Goal: Contribute content: Add original content to the website for others to see

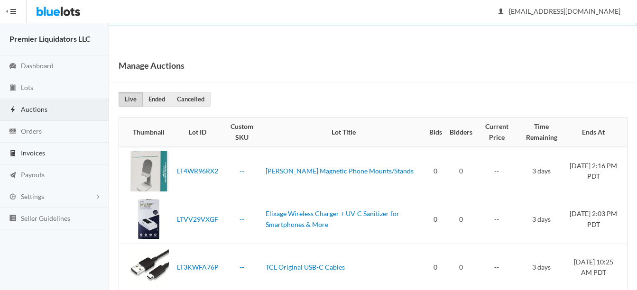
scroll to position [27, 0]
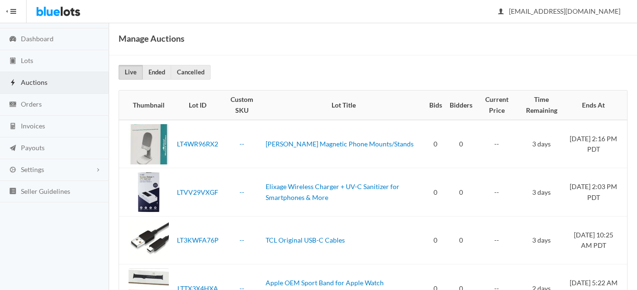
click at [33, 80] on span "Auctions" at bounding box center [34, 82] width 27 height 8
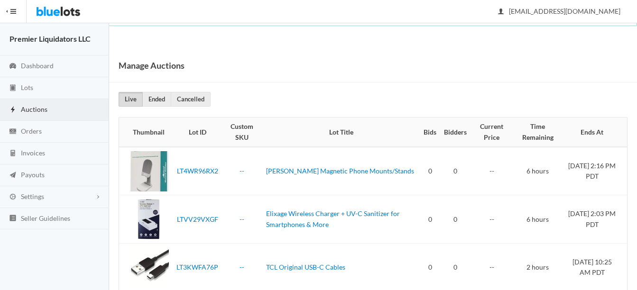
scroll to position [21, 0]
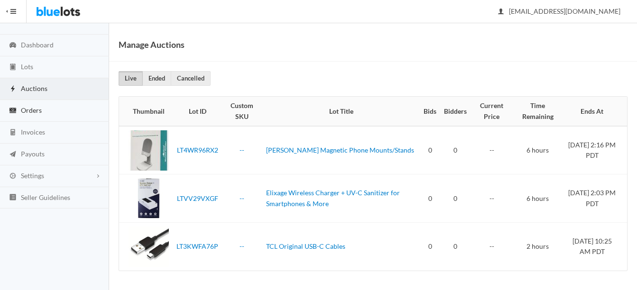
click at [30, 108] on span "Orders" at bounding box center [31, 110] width 21 height 8
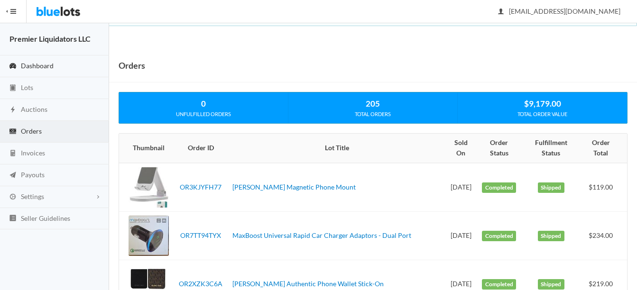
click at [28, 63] on span "Dashboard" at bounding box center [37, 66] width 33 height 8
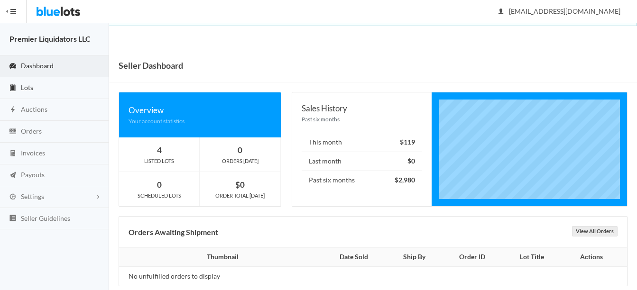
click at [25, 84] on span "Lots" at bounding box center [27, 88] width 12 height 8
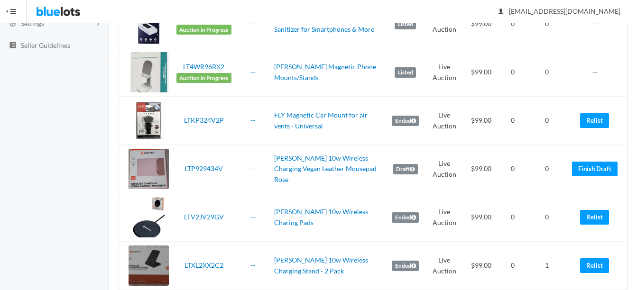
scroll to position [190, 0]
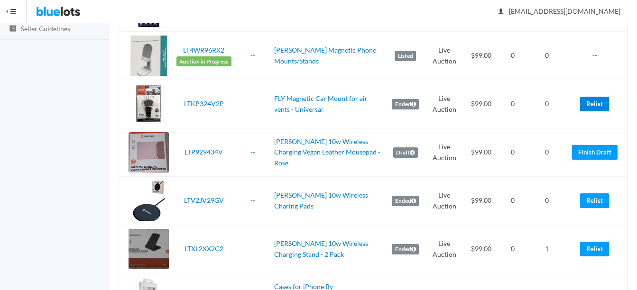
click at [593, 107] on link "Relist" at bounding box center [594, 104] width 29 height 15
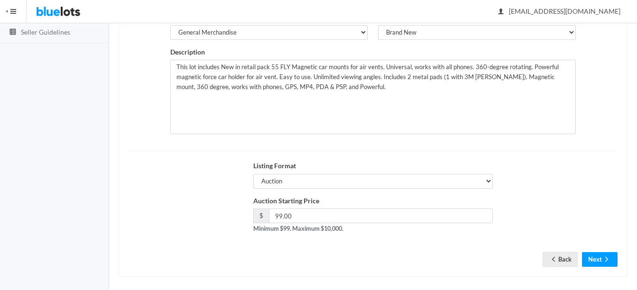
scroll to position [193, 0]
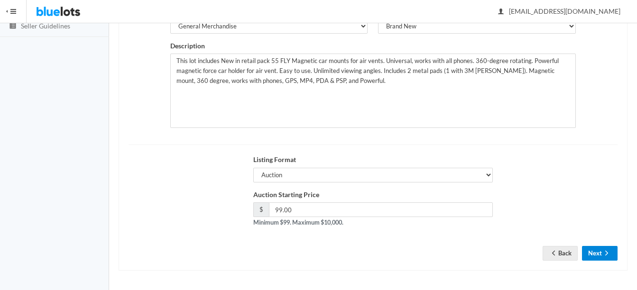
click at [598, 253] on button "Next" at bounding box center [600, 253] width 36 height 15
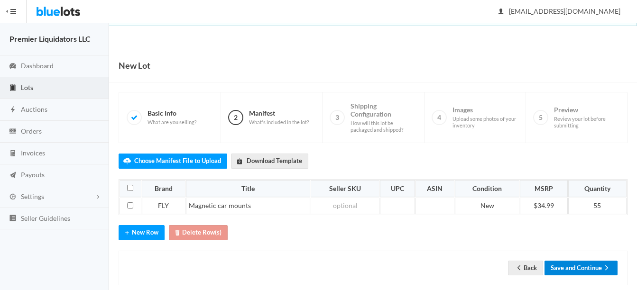
click at [585, 266] on button "Save and Continue" at bounding box center [581, 268] width 73 height 15
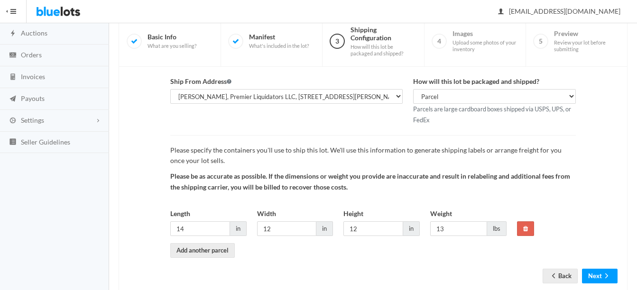
scroll to position [99, 0]
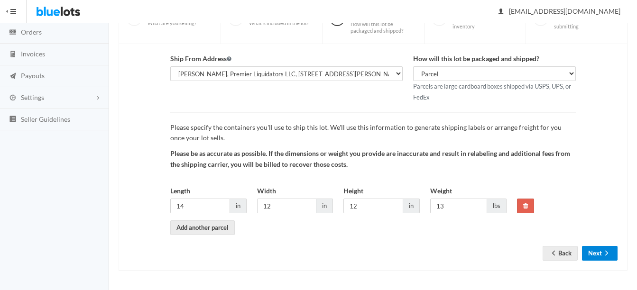
click at [595, 257] on button "Next" at bounding box center [600, 253] width 36 height 15
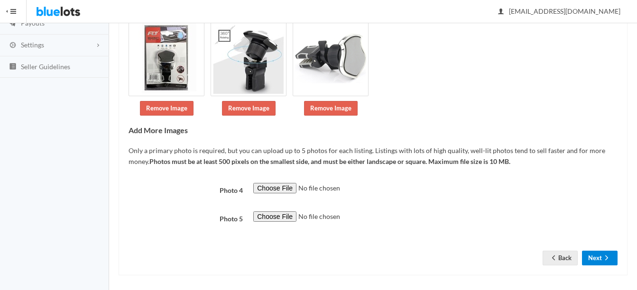
scroll to position [157, 0]
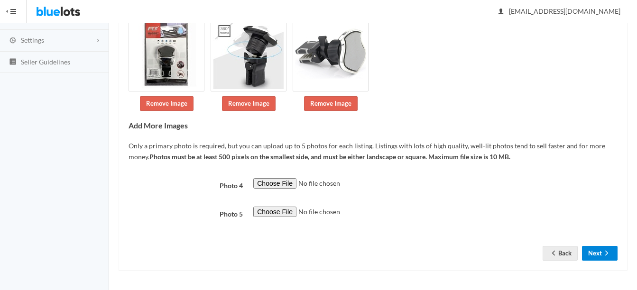
click at [594, 247] on button "Next" at bounding box center [600, 253] width 36 height 15
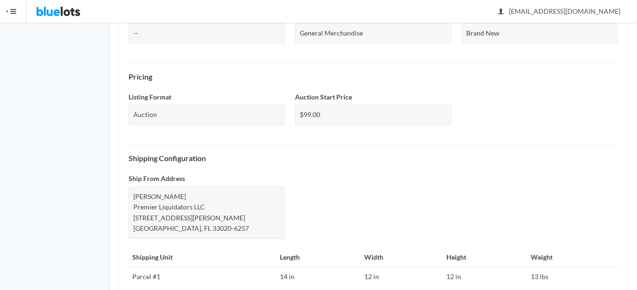
scroll to position [440, 0]
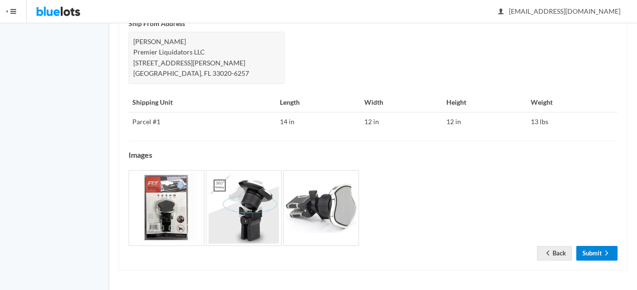
click at [600, 252] on link "Submit" at bounding box center [596, 253] width 41 height 15
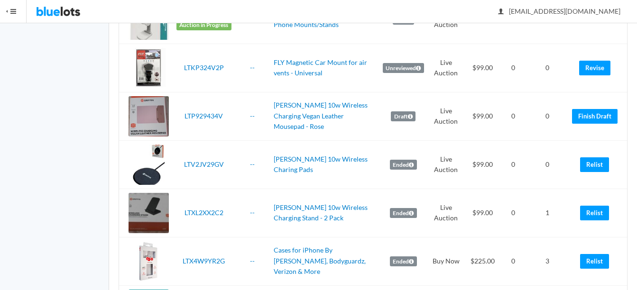
scroll to position [285, 0]
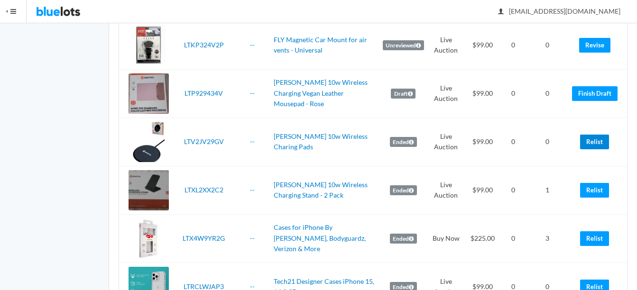
click at [598, 140] on link "Relist" at bounding box center [594, 142] width 29 height 15
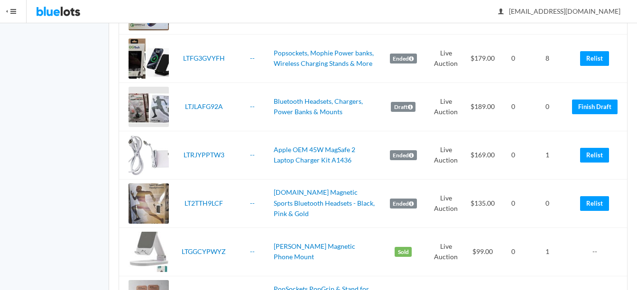
scroll to position [996, 0]
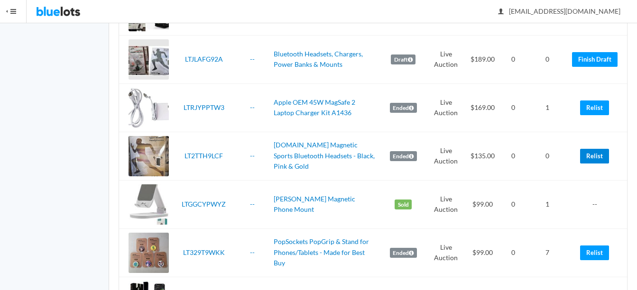
click at [596, 156] on link "Relist" at bounding box center [594, 156] width 29 height 15
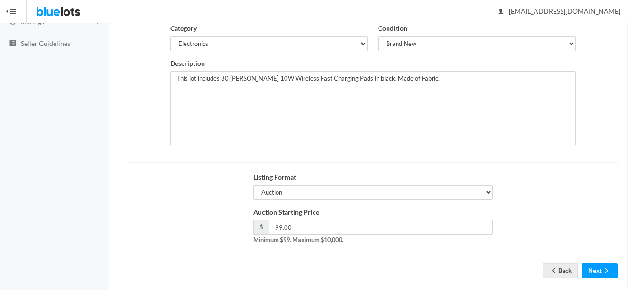
scroll to position [190, 0]
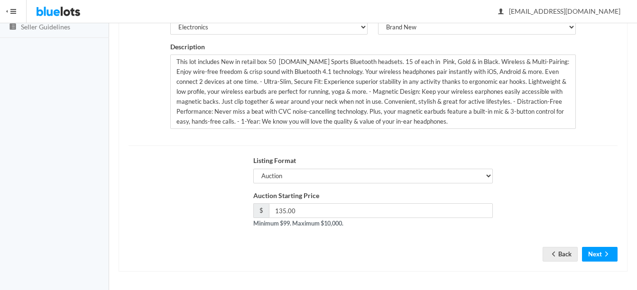
scroll to position [193, 0]
click at [380, 208] on input "135.00" at bounding box center [381, 210] width 224 height 15
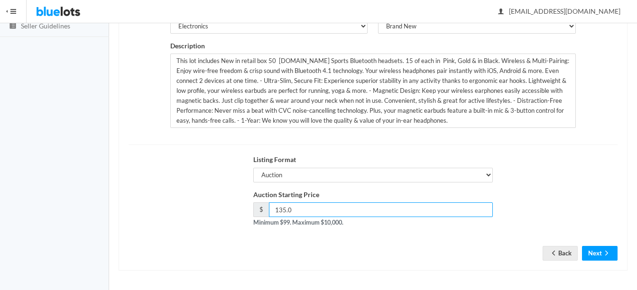
click at [381, 208] on input "135.0" at bounding box center [381, 210] width 224 height 15
type input "1"
type input "120"
click at [591, 250] on button "Next" at bounding box center [600, 253] width 36 height 15
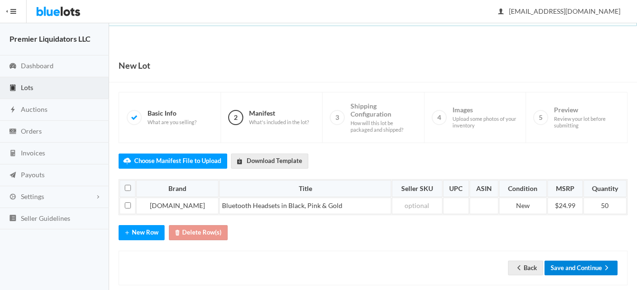
click at [583, 265] on button "Save and Continue" at bounding box center [581, 268] width 73 height 15
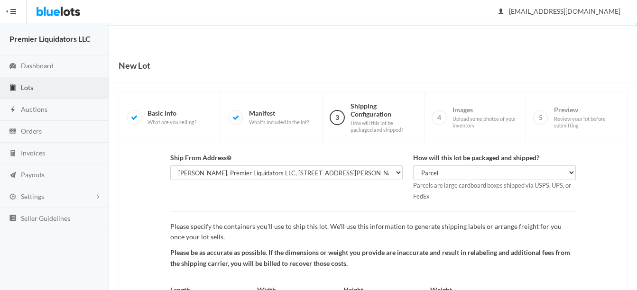
scroll to position [99, 0]
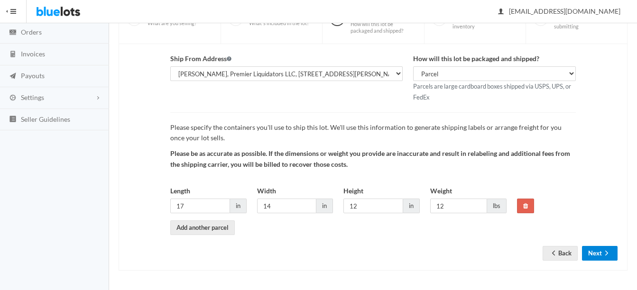
click at [596, 255] on button "Next" at bounding box center [600, 253] width 36 height 15
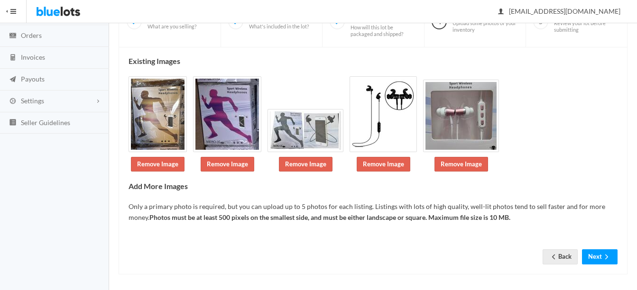
scroll to position [100, 0]
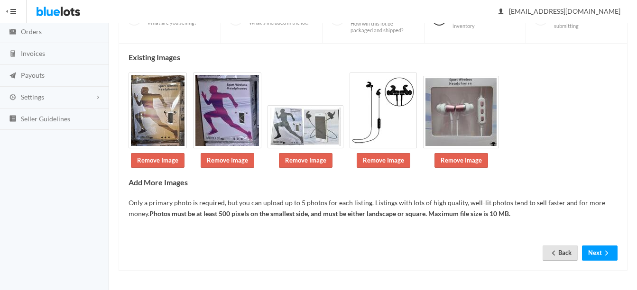
click at [565, 252] on link "Back" at bounding box center [560, 253] width 35 height 15
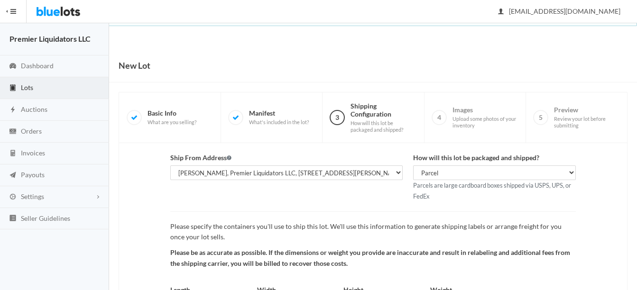
scroll to position [99, 0]
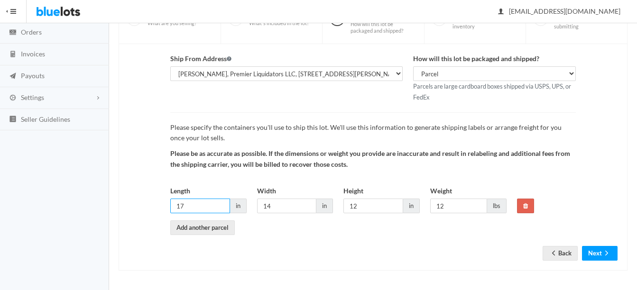
click at [213, 204] on input "17" at bounding box center [200, 206] width 60 height 15
type input "14"
click at [453, 208] on input "12" at bounding box center [458, 206] width 57 height 15
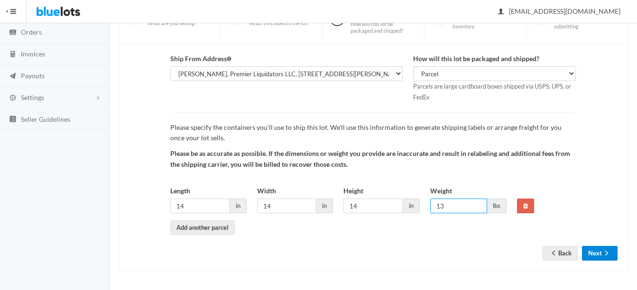
type input "13"
click at [602, 255] on icon "arrow forward" at bounding box center [606, 254] width 9 height 8
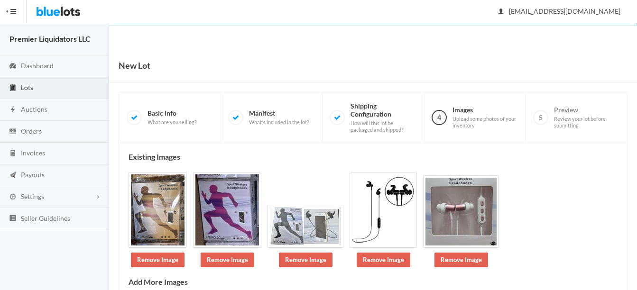
scroll to position [100, 0]
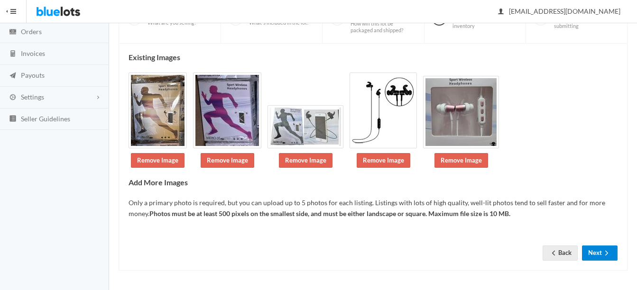
click at [603, 252] on icon "arrow forward" at bounding box center [606, 254] width 9 height 8
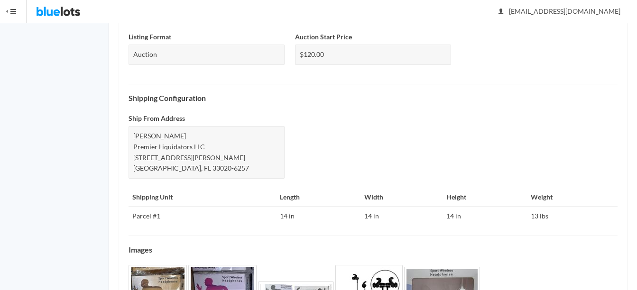
scroll to position [472, 0]
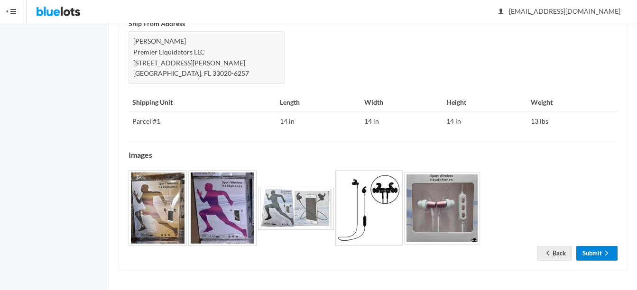
click at [591, 252] on link "Submit" at bounding box center [596, 253] width 41 height 15
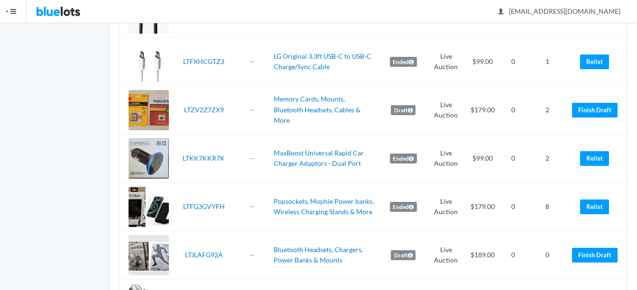
scroll to position [807, 0]
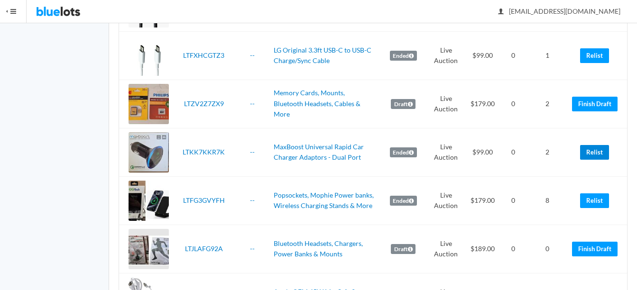
click at [592, 153] on link "Relist" at bounding box center [594, 152] width 29 height 15
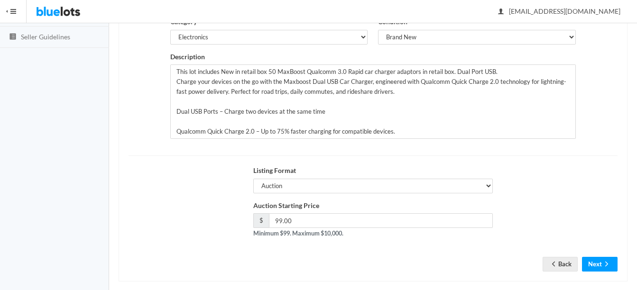
scroll to position [190, 0]
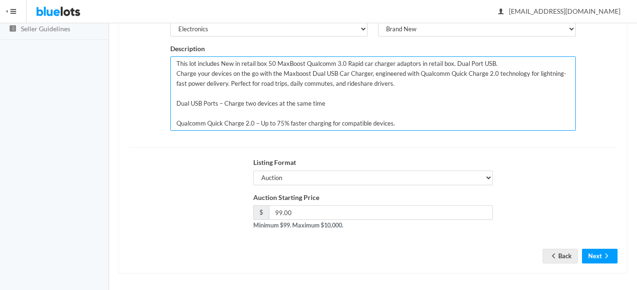
click at [271, 63] on textarea "This lot includes New in retail box 50 MaxBoost Qualcomm 3.0 Rapid car charger …" at bounding box center [373, 93] width 406 height 74
type textarea "This lot includes New in retail box 60 MaxBoost Qualcomm 3.0 Rapid car charger …"
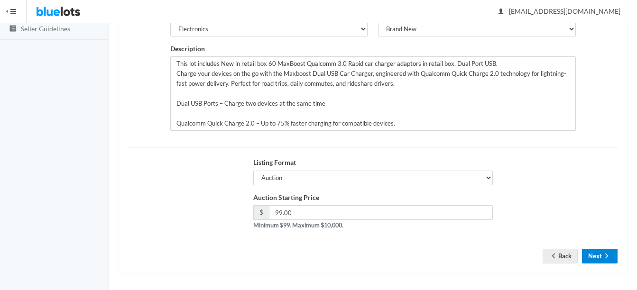
click at [593, 249] on button "Next" at bounding box center [600, 256] width 36 height 15
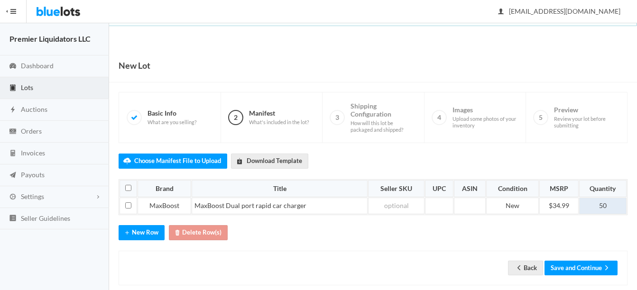
click at [602, 205] on td "50" at bounding box center [602, 206] width 47 height 17
click at [576, 266] on button "Save and Continue" at bounding box center [581, 268] width 73 height 15
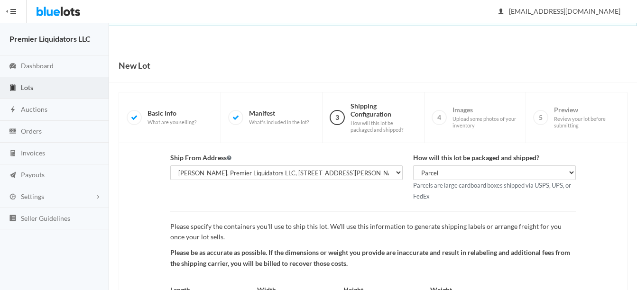
scroll to position [99, 0]
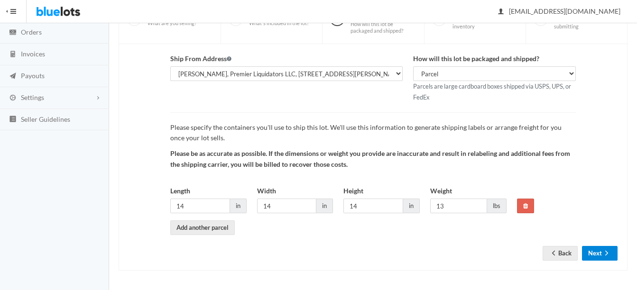
click at [590, 251] on button "Next" at bounding box center [600, 253] width 36 height 15
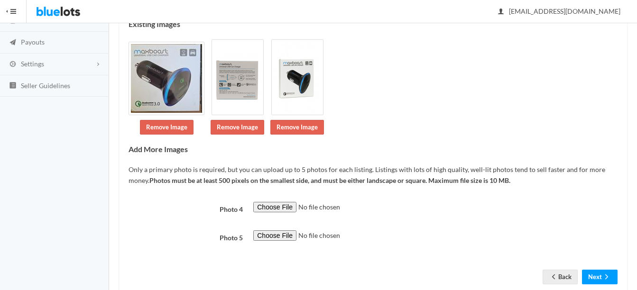
scroll to position [157, 0]
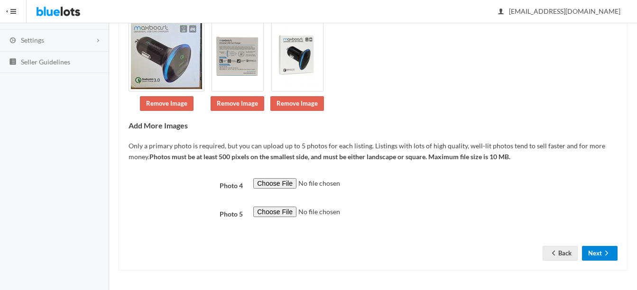
click at [607, 253] on icon "arrow forward" at bounding box center [606, 254] width 9 height 8
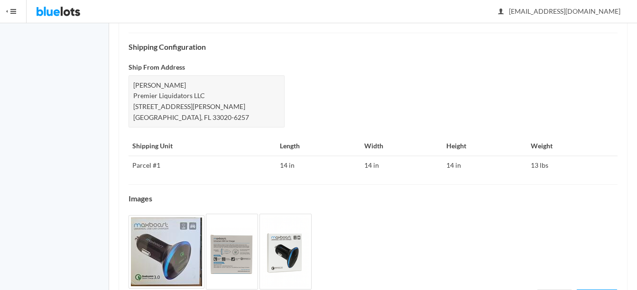
scroll to position [462, 0]
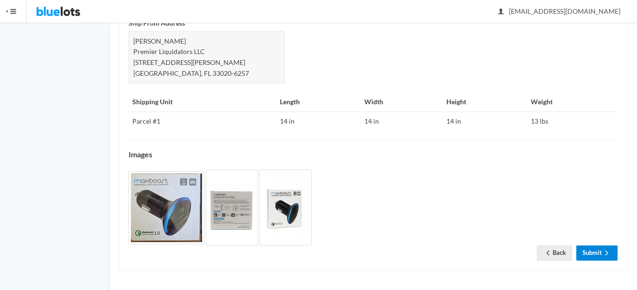
click at [598, 246] on link "Submit" at bounding box center [596, 253] width 41 height 15
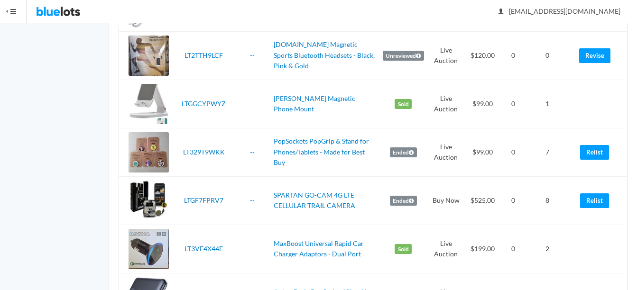
scroll to position [1144, 0]
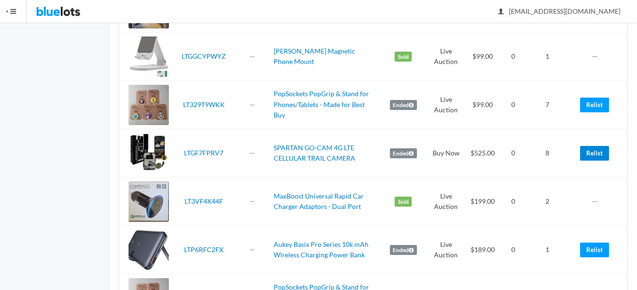
click at [597, 154] on link "Relist" at bounding box center [594, 153] width 29 height 15
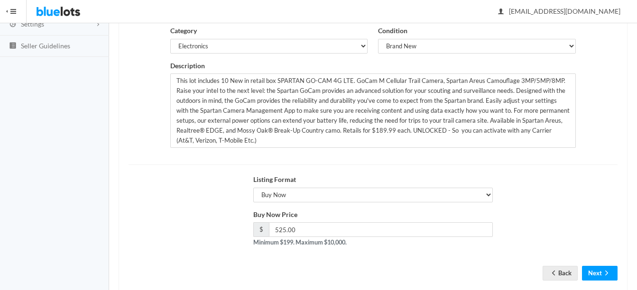
scroll to position [190, 0]
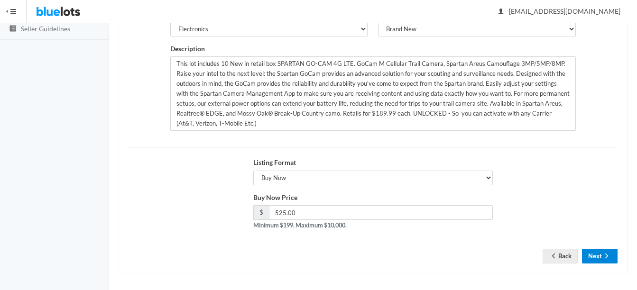
click at [614, 258] on button "Next" at bounding box center [600, 256] width 36 height 15
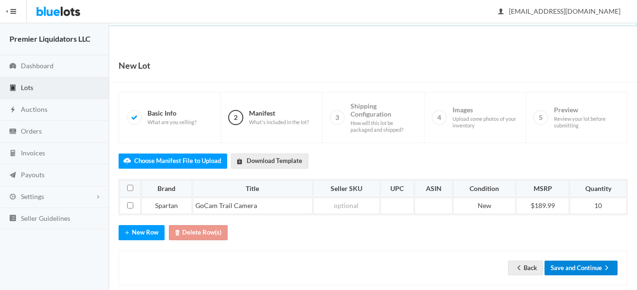
click at [589, 269] on button "Save and Continue" at bounding box center [581, 268] width 73 height 15
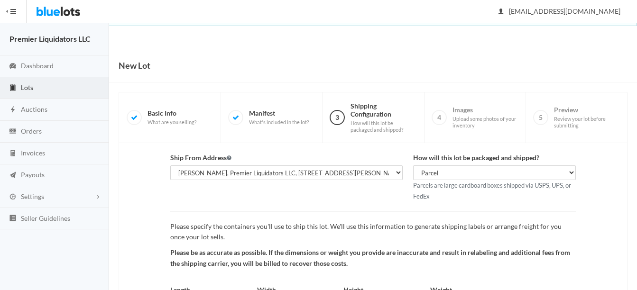
scroll to position [99, 0]
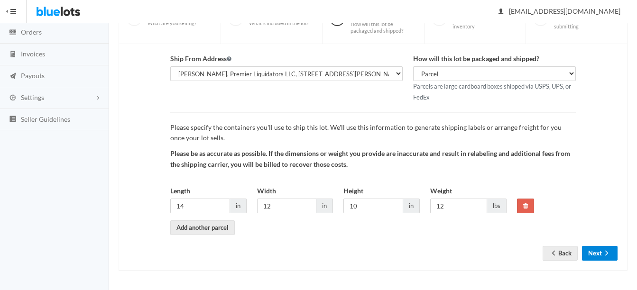
click at [593, 255] on button "Next" at bounding box center [600, 253] width 36 height 15
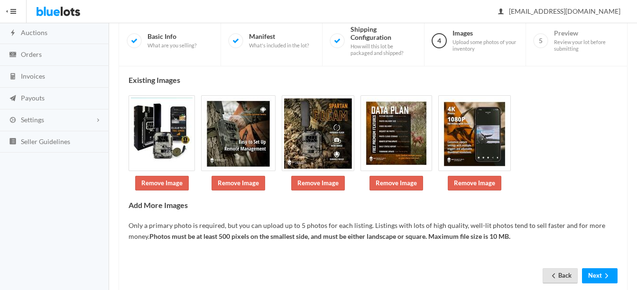
scroll to position [100, 0]
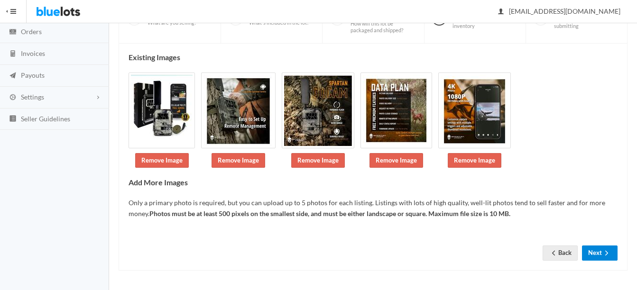
click at [593, 258] on button "Next" at bounding box center [600, 253] width 36 height 15
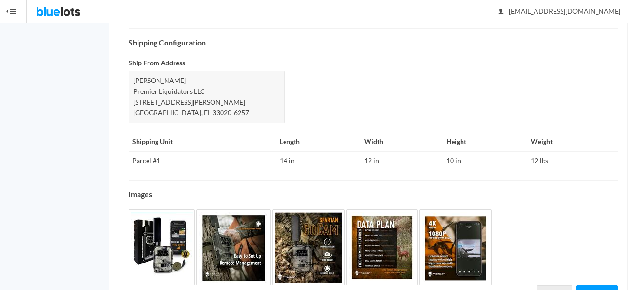
scroll to position [472, 0]
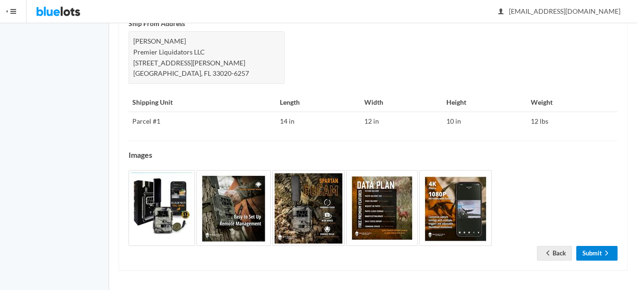
click at [598, 247] on link "Submit" at bounding box center [596, 253] width 41 height 15
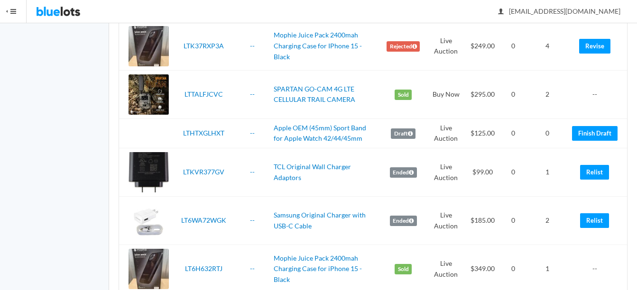
scroll to position [2312, 0]
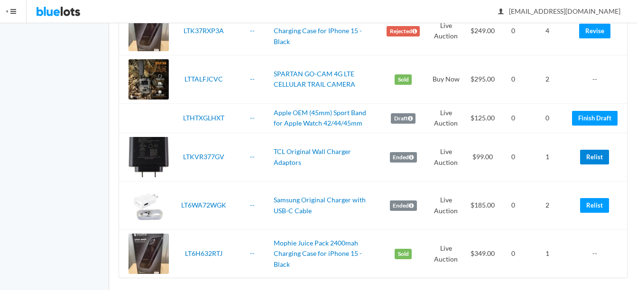
click at [600, 154] on link "Relist" at bounding box center [594, 157] width 29 height 15
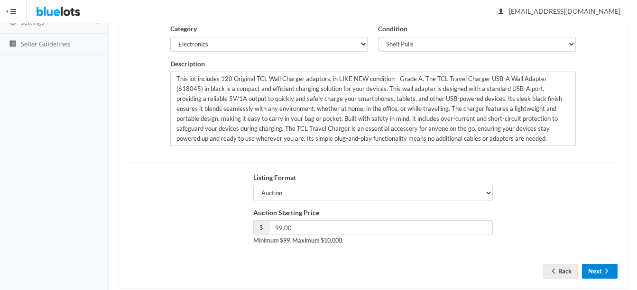
scroll to position [193, 0]
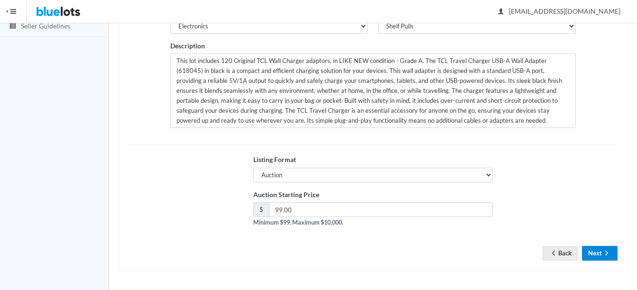
click at [607, 248] on button "Next" at bounding box center [600, 253] width 36 height 15
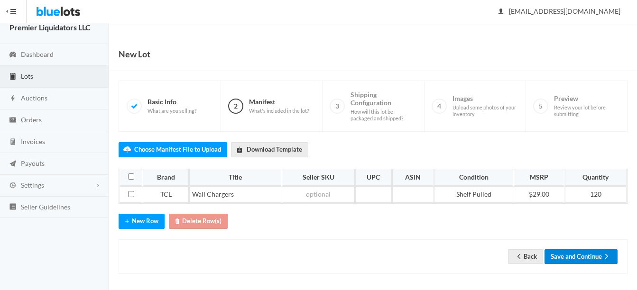
scroll to position [15, 0]
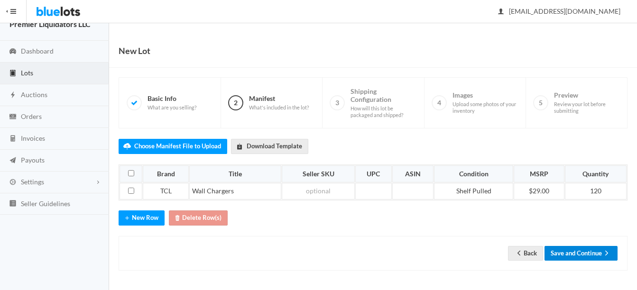
click at [580, 251] on button "Save and Continue" at bounding box center [581, 253] width 73 height 15
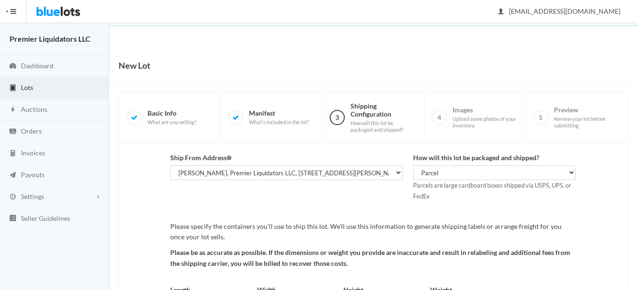
scroll to position [99, 0]
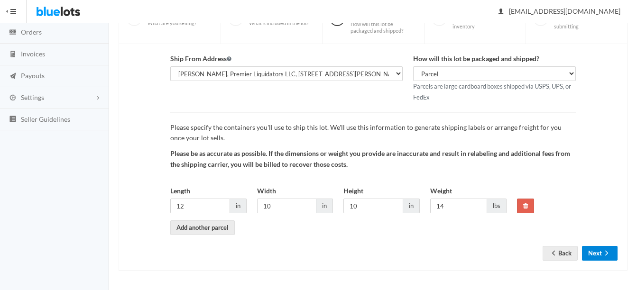
click at [601, 251] on button "Next" at bounding box center [600, 253] width 36 height 15
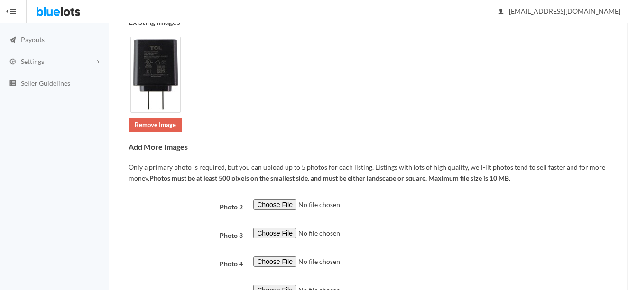
scroll to position [214, 0]
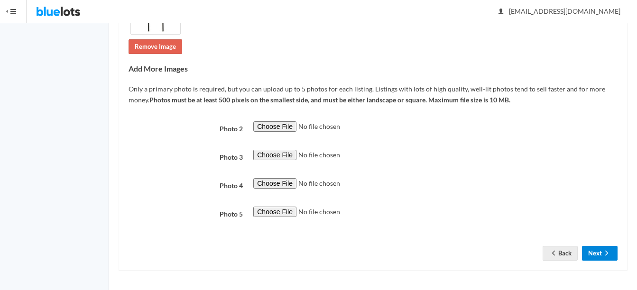
click at [597, 257] on button "Next" at bounding box center [600, 253] width 36 height 15
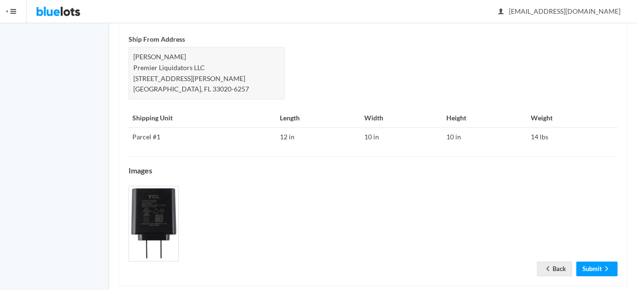
scroll to position [472, 0]
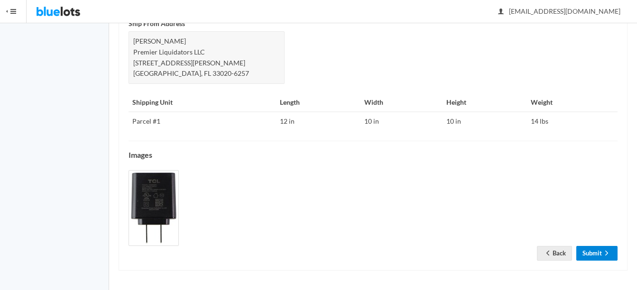
click at [595, 250] on link "Submit" at bounding box center [596, 253] width 41 height 15
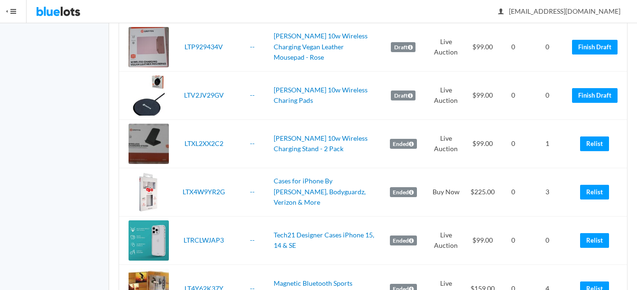
scroll to position [332, 0]
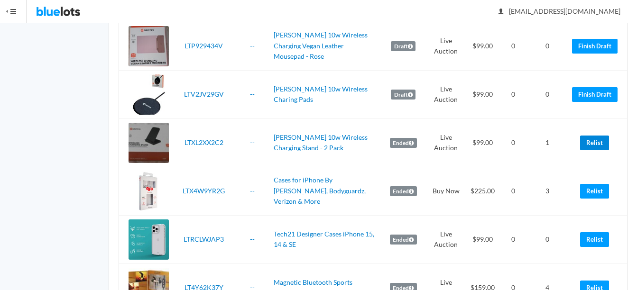
drag, startPoint x: 599, startPoint y: 141, endPoint x: 371, endPoint y: 42, distance: 248.4
click at [599, 141] on link "Relist" at bounding box center [594, 143] width 29 height 15
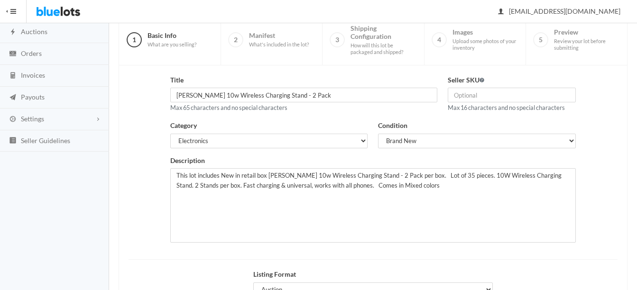
scroll to position [95, 0]
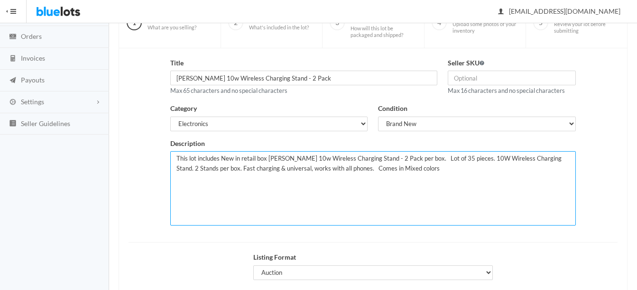
click at [437, 158] on textarea "This lot includes New in retail box Griffin 10w Wireless Charging Stand - 2 Pac…" at bounding box center [373, 188] width 406 height 74
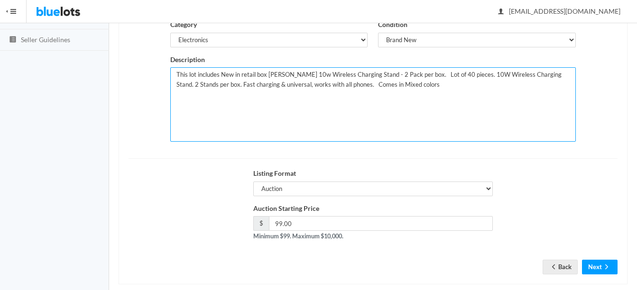
scroll to position [190, 0]
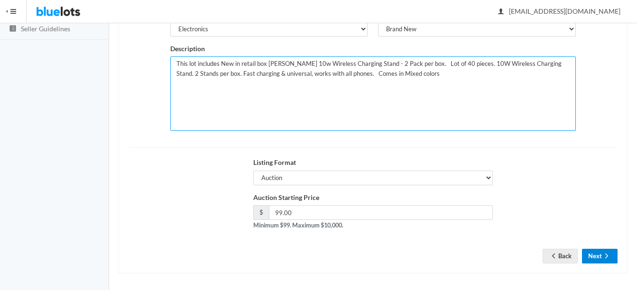
type textarea "This lot includes New in retail box Griffin 10w Wireless Charging Stand - 2 Pac…"
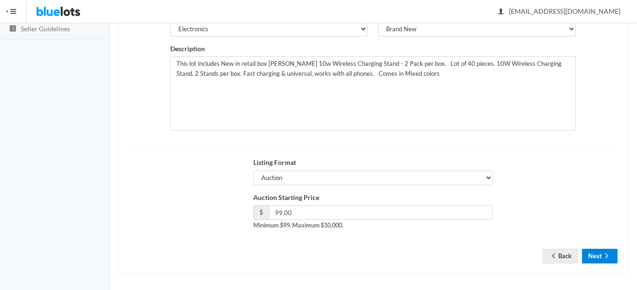
click at [597, 254] on button "Next" at bounding box center [600, 256] width 36 height 15
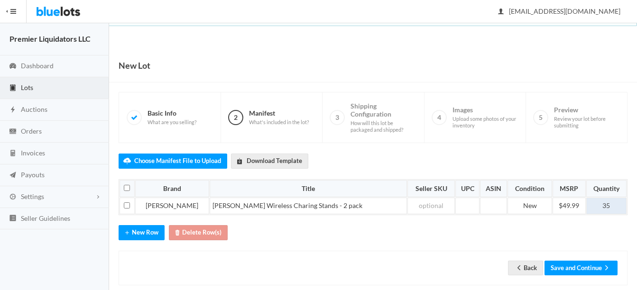
click at [608, 206] on td "35" at bounding box center [606, 206] width 40 height 17
click at [572, 265] on button "Save and Continue" at bounding box center [581, 268] width 73 height 15
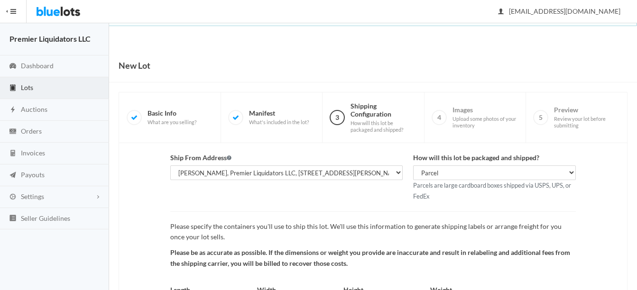
scroll to position [99, 0]
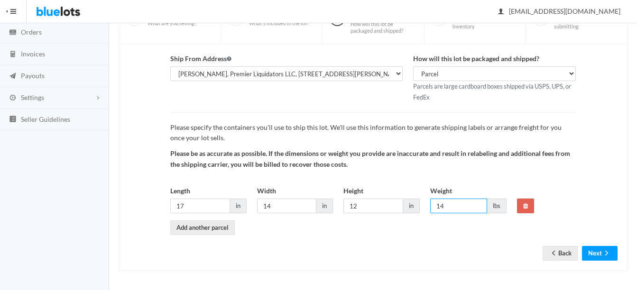
click at [472, 205] on input "14" at bounding box center [458, 206] width 57 height 15
type input "15"
click at [603, 256] on icon "arrow forward" at bounding box center [606, 254] width 9 height 8
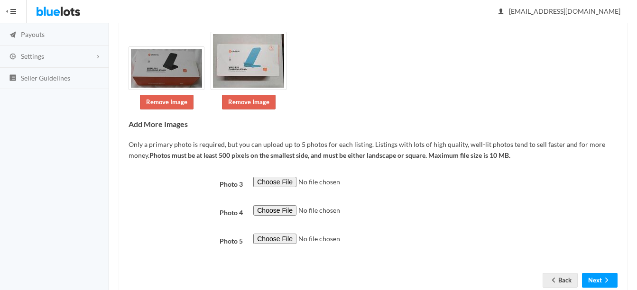
scroll to position [142, 0]
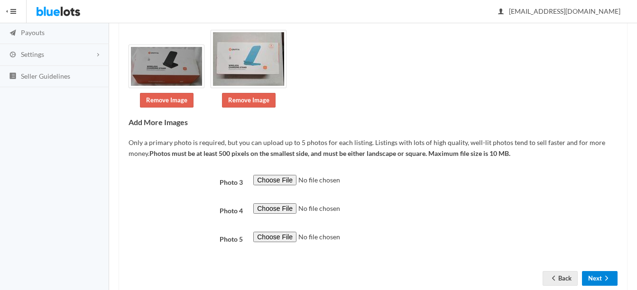
click at [602, 276] on button "Next" at bounding box center [600, 278] width 36 height 15
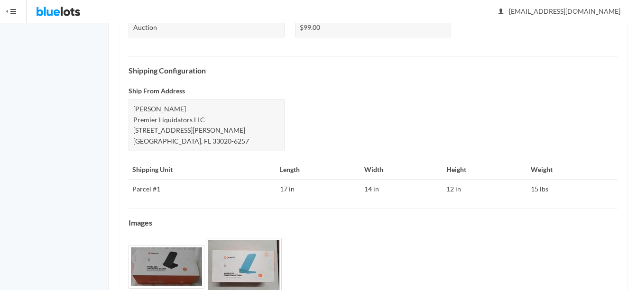
scroll to position [412, 0]
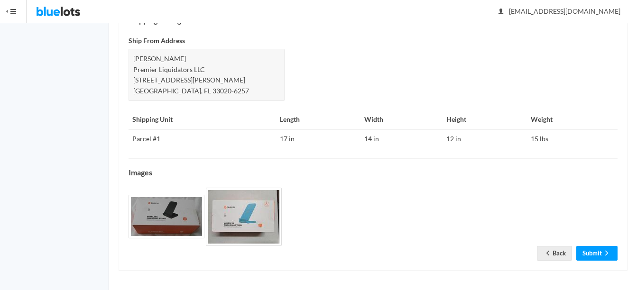
click at [598, 262] on div "Check the details below and make sure everything is correct before submitting y…" at bounding box center [373, 0] width 509 height 539
click at [596, 254] on link "Submit" at bounding box center [596, 253] width 41 height 15
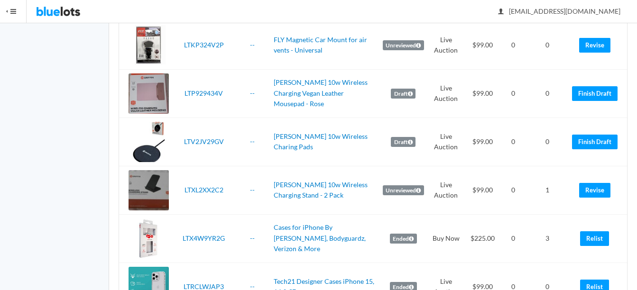
scroll to position [237, 0]
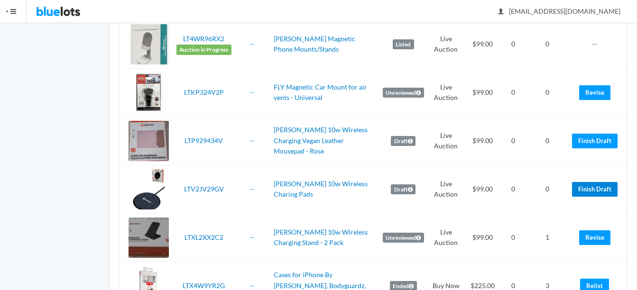
click at [598, 192] on link "Finish Draft" at bounding box center [595, 189] width 46 height 15
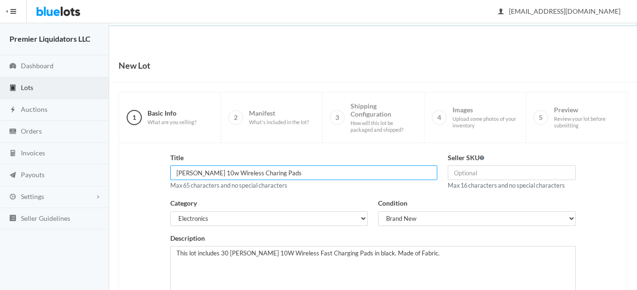
click at [315, 174] on input "Griffin 10w Wireless Charing Pads" at bounding box center [303, 173] width 267 height 15
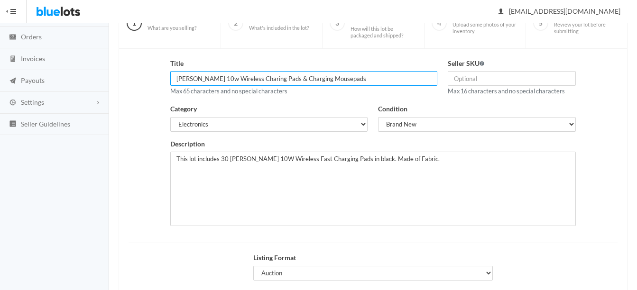
scroll to position [95, 0]
type input "Griffin 10w Wireless Charing Pads & Charging Mousepads"
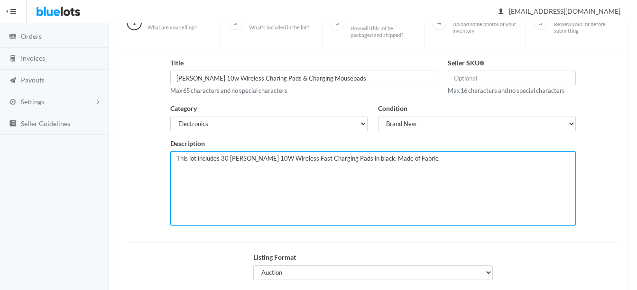
click at [413, 159] on textarea "This lot includes 30 Griffin 10W Wireless Fast Charging Pads in black. Made of …" at bounding box center [373, 188] width 406 height 74
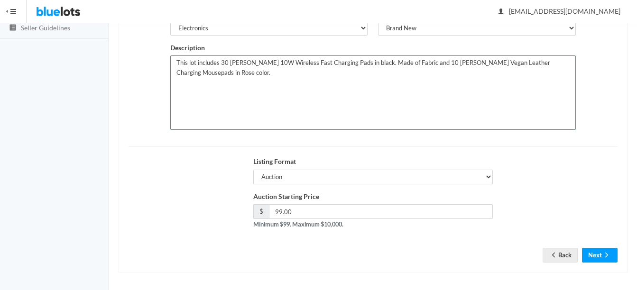
scroll to position [193, 0]
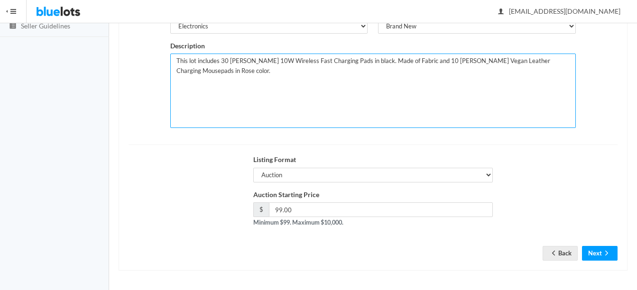
type textarea "This lot includes 30 Griffin 10W Wireless Fast Charging Pads in black. Made of …"
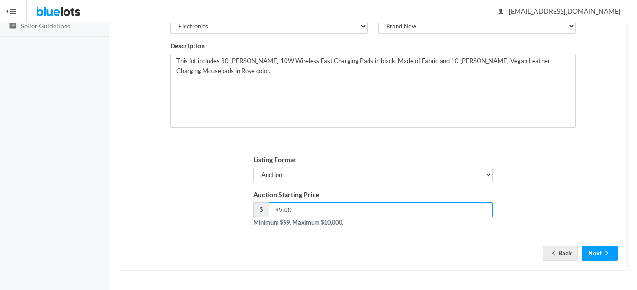
click at [350, 209] on input "99.00" at bounding box center [381, 210] width 224 height 15
type input "9"
type input "120"
click at [593, 250] on button "Next" at bounding box center [600, 253] width 36 height 15
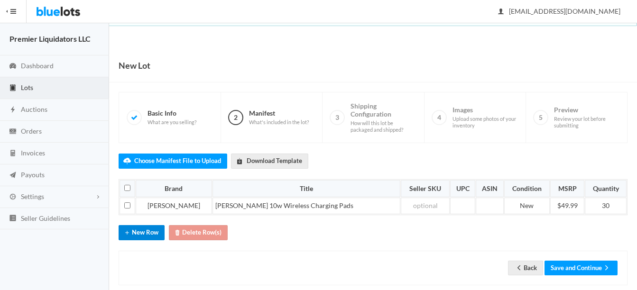
click at [140, 233] on button "New Row" at bounding box center [142, 232] width 46 height 15
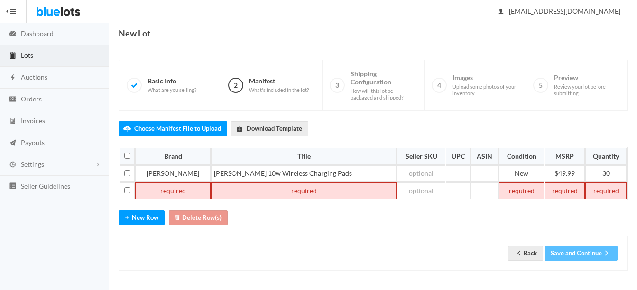
click at [162, 194] on td at bounding box center [172, 191] width 75 height 17
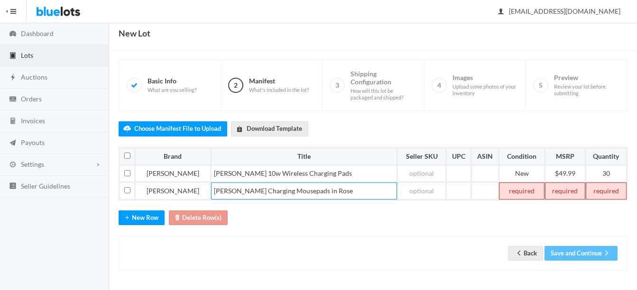
click at [499, 191] on td at bounding box center [521, 191] width 45 height 17
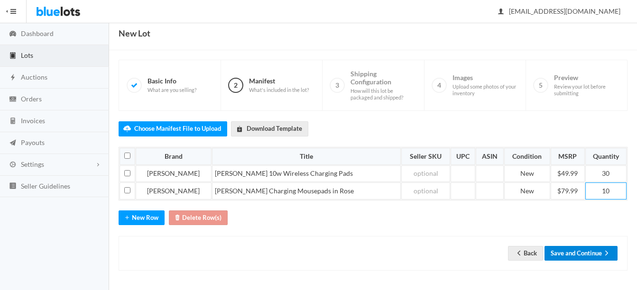
click at [593, 249] on button "Save and Continue" at bounding box center [581, 253] width 73 height 15
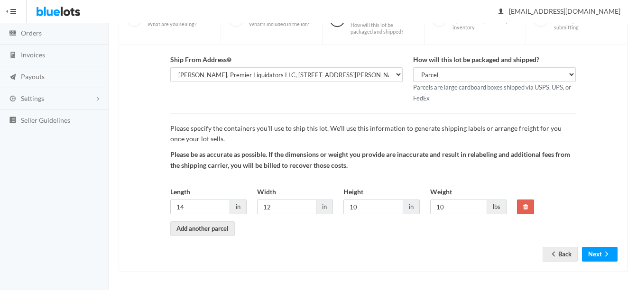
scroll to position [99, 0]
click at [460, 207] on input "10" at bounding box center [458, 206] width 57 height 15
type input "14"
click at [594, 256] on button "Next" at bounding box center [600, 253] width 36 height 15
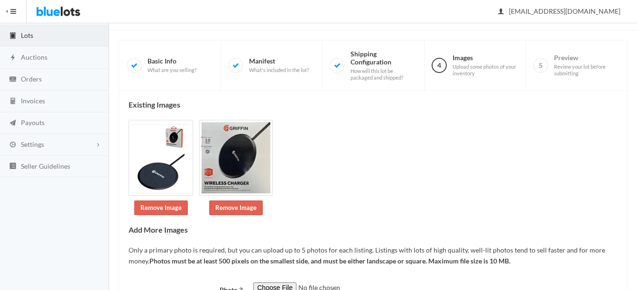
scroll to position [95, 0]
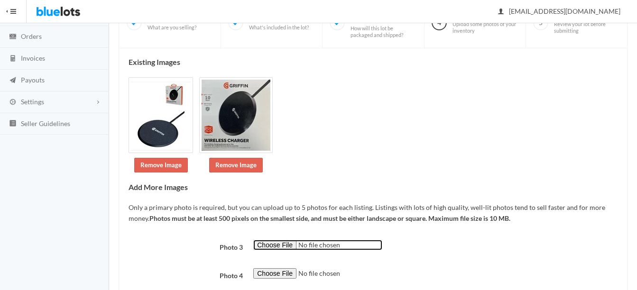
click at [278, 244] on input "file" at bounding box center [317, 245] width 129 height 11
type input "C:\fakepath\s-l1200 - 2025-09-29T123722.064.jpg"
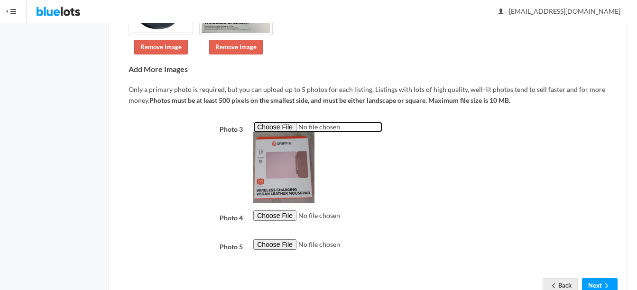
scroll to position [237, 0]
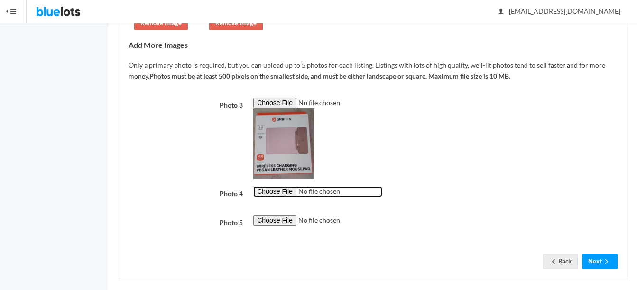
click at [281, 192] on input "file" at bounding box center [317, 191] width 129 height 11
click at [256, 194] on input "file" at bounding box center [317, 191] width 129 height 11
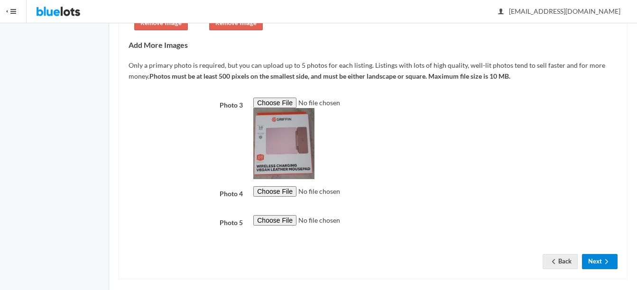
click at [603, 264] on icon "arrow forward" at bounding box center [606, 262] width 9 height 8
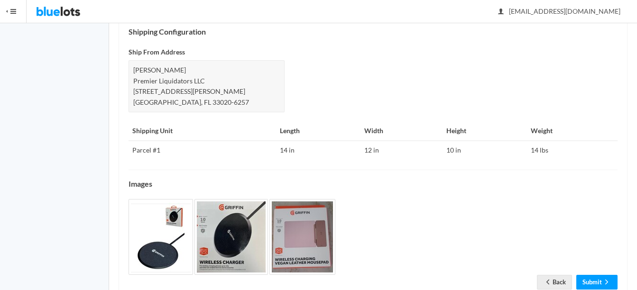
scroll to position [418, 0]
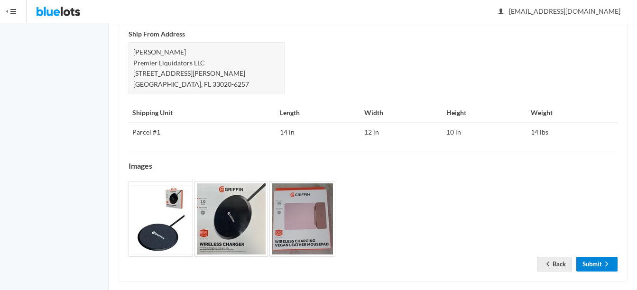
click at [606, 257] on link "Submit" at bounding box center [596, 264] width 41 height 15
